Goal: Transaction & Acquisition: Download file/media

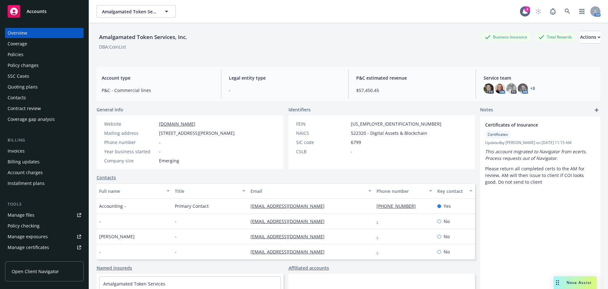
click at [34, 10] on span "Accounts" at bounding box center [37, 11] width 20 height 5
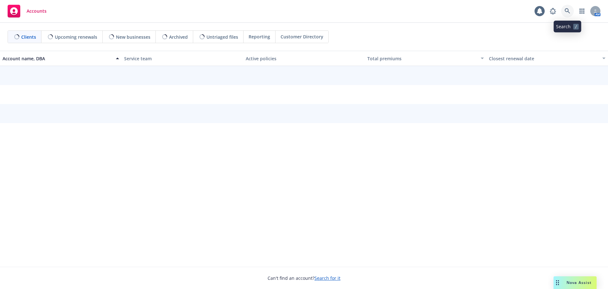
click at [568, 11] on icon at bounding box center [567, 10] width 5 height 5
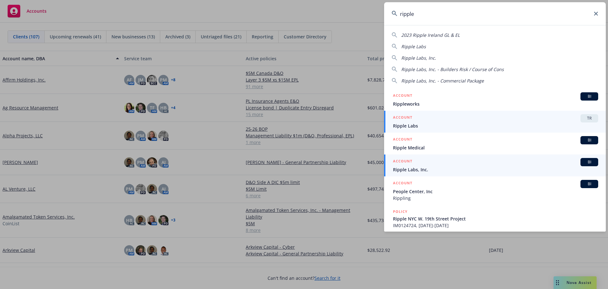
type input "ripple"
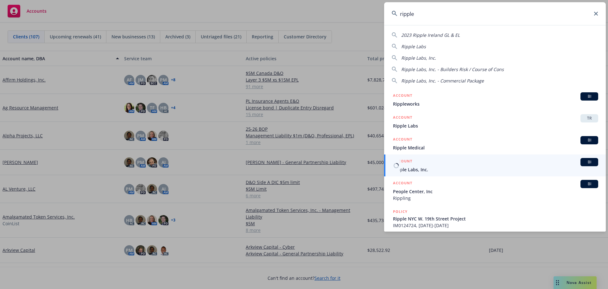
click at [418, 168] on span "Ripple Labs, Inc." at bounding box center [495, 169] width 205 height 7
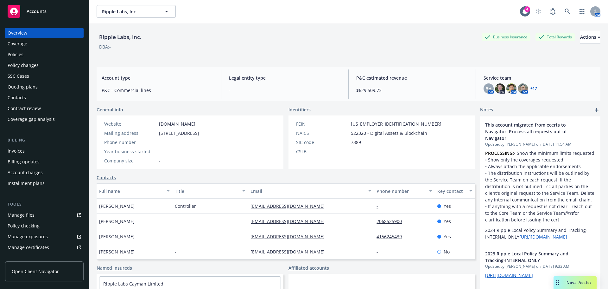
click at [18, 56] on div "Policies" at bounding box center [16, 54] width 16 height 10
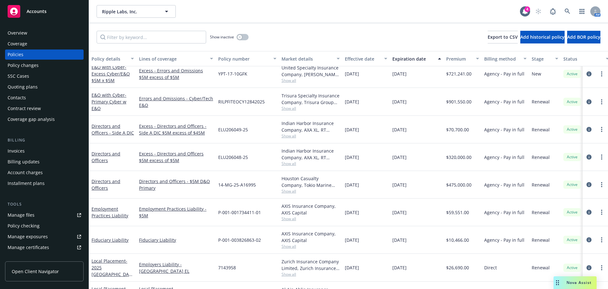
scroll to position [1109, 0]
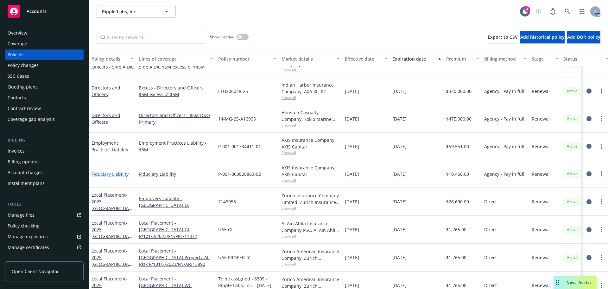
click at [101, 172] on link "Fiduciary Liability" at bounding box center [110, 174] width 37 height 6
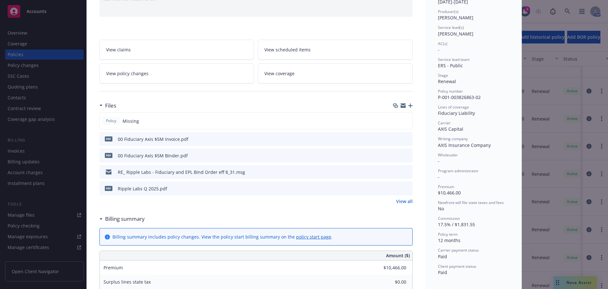
scroll to position [95, 0]
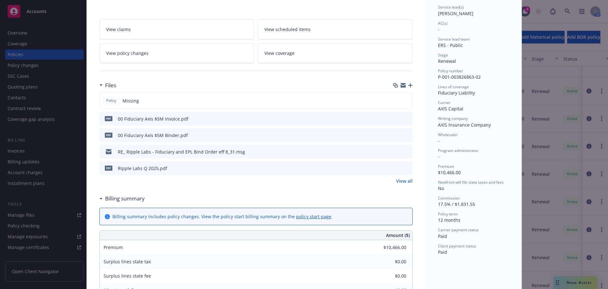
click at [394, 135] on icon "download file" at bounding box center [396, 134] width 5 height 5
